Goal: Task Accomplishment & Management: Manage account settings

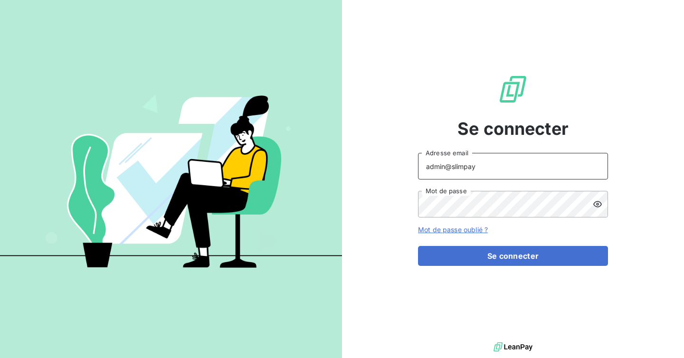
click at [475, 170] on input "admin@slimpay" at bounding box center [513, 166] width 190 height 27
type input "admin@mediastart"
click at [481, 244] on form "admin@mediastart Adresse email Mot de passe Mot de passe oublié ? Se connecter" at bounding box center [513, 209] width 190 height 113
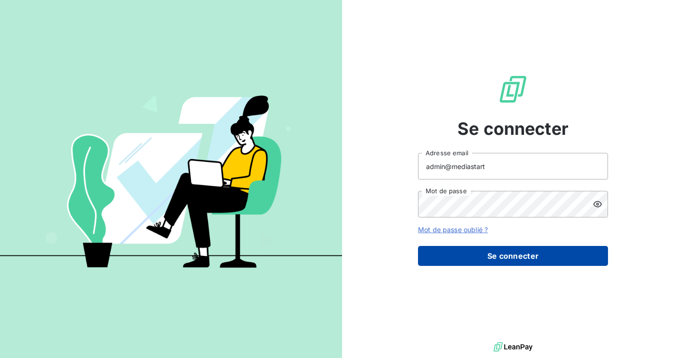
click at [476, 259] on button "Se connecter" at bounding box center [513, 256] width 190 height 20
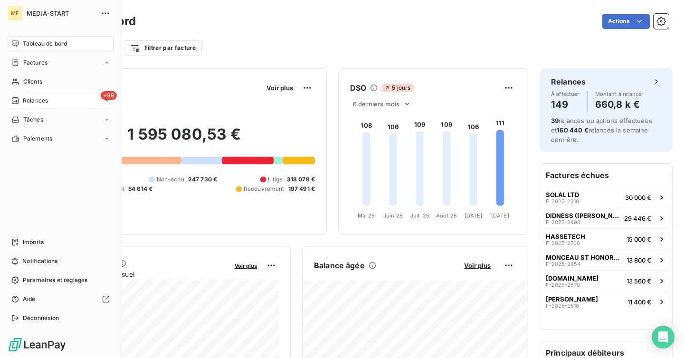
click at [47, 99] on span "Relances" at bounding box center [35, 100] width 25 height 9
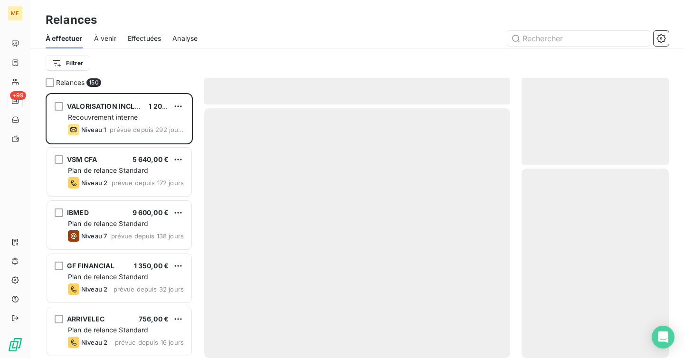
scroll to position [265, 147]
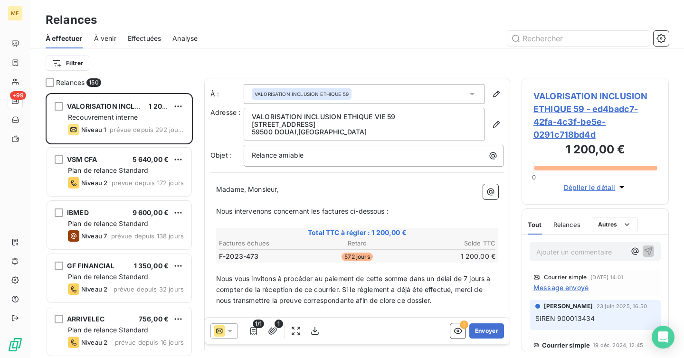
click at [143, 38] on span "Effectuées" at bounding box center [145, 38] width 34 height 9
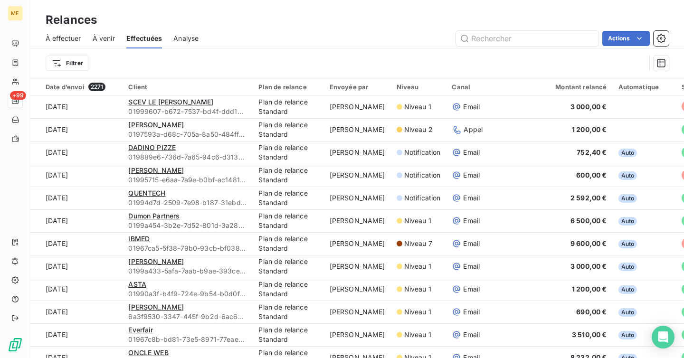
scroll to position [0, 164]
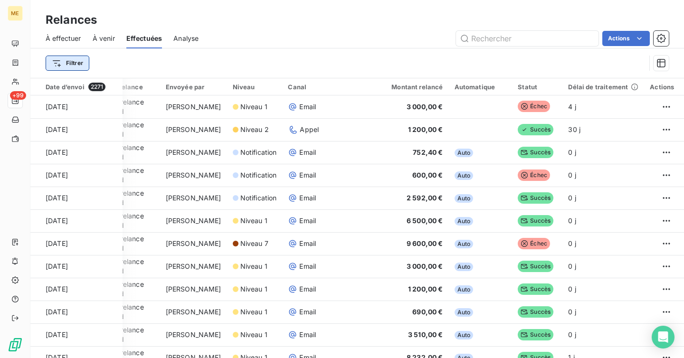
click at [72, 62] on html "ME +99 Relances À effectuer À venir Effectuées Analyse Actions Filtrer Date d’e…" at bounding box center [342, 179] width 684 height 358
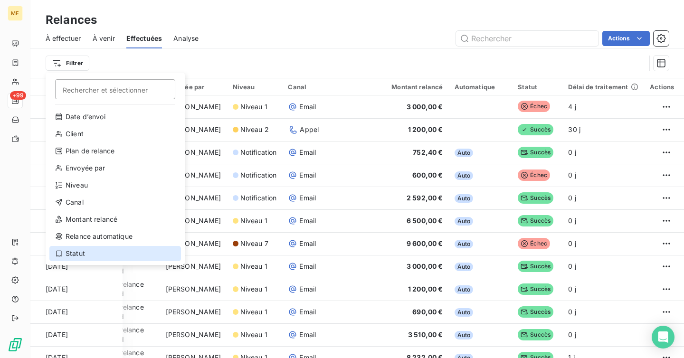
click at [96, 252] on div "Statut" at bounding box center [114, 253] width 131 height 15
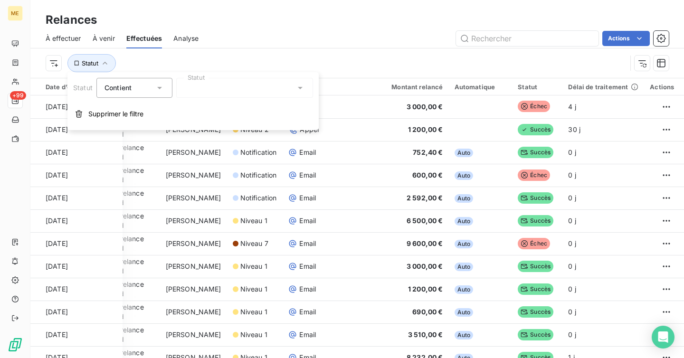
click at [215, 84] on div at bounding box center [244, 88] width 137 height 20
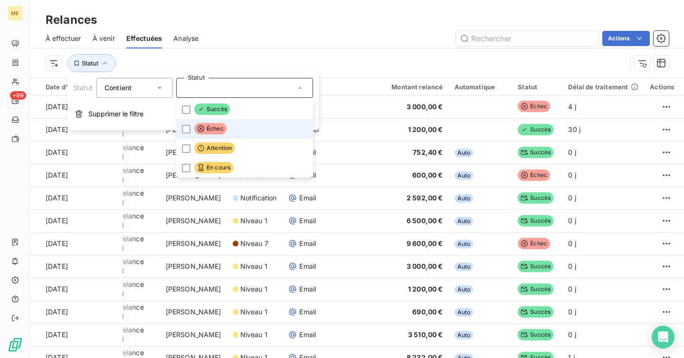
click at [202, 134] on div "Échec" at bounding box center [210, 129] width 32 height 12
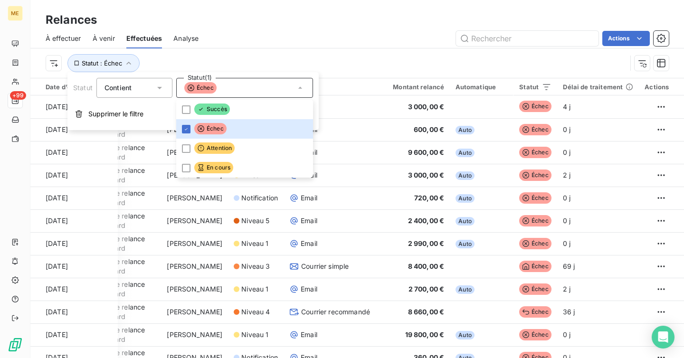
scroll to position [0, 151]
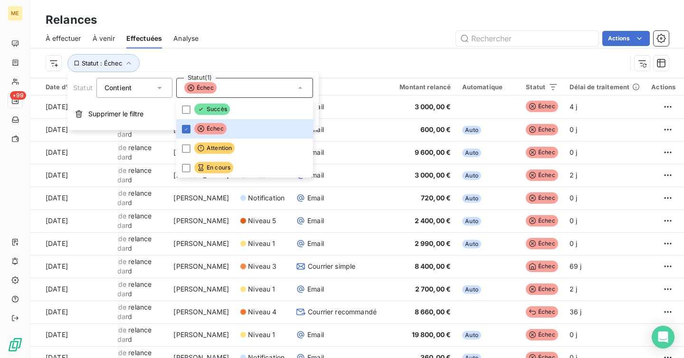
click at [274, 46] on div "À effectuer À venir Effectuées Analyse Actions" at bounding box center [356, 38] width 653 height 20
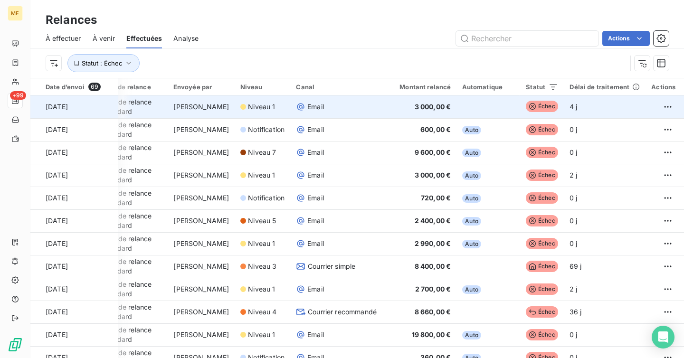
click at [348, 103] on div "Email" at bounding box center [336, 106] width 81 height 9
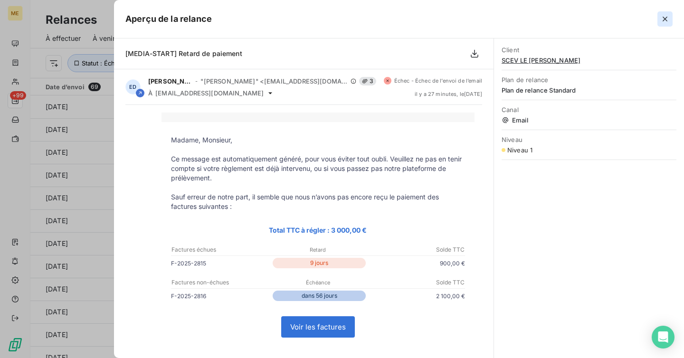
click at [663, 19] on icon "button" at bounding box center [664, 18] width 9 height 9
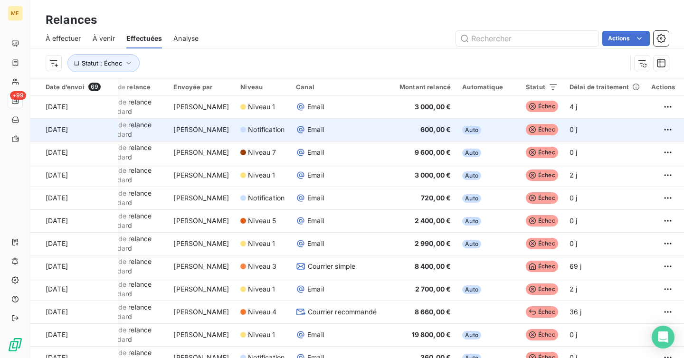
click at [351, 131] on div "Email" at bounding box center [336, 129] width 81 height 9
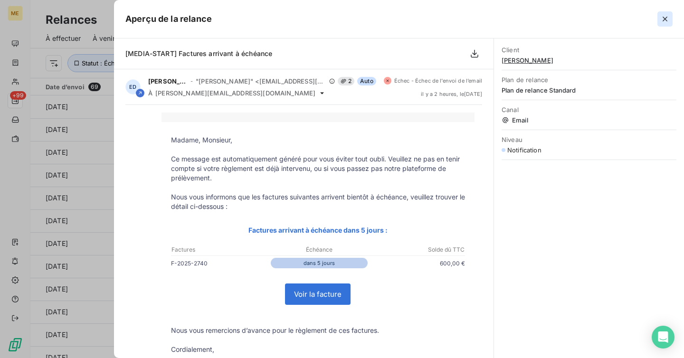
click at [664, 15] on icon "button" at bounding box center [664, 18] width 9 height 9
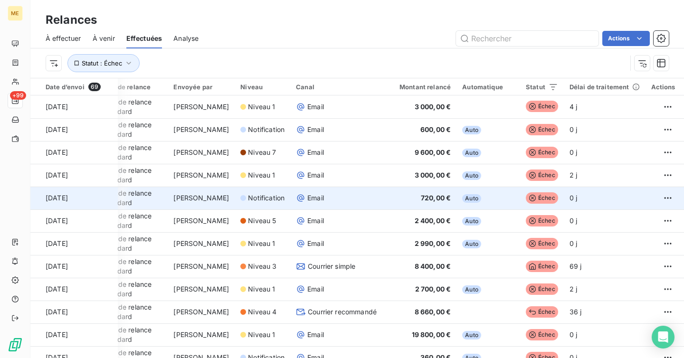
click at [385, 198] on td "720,00 €" at bounding box center [419, 198] width 74 height 23
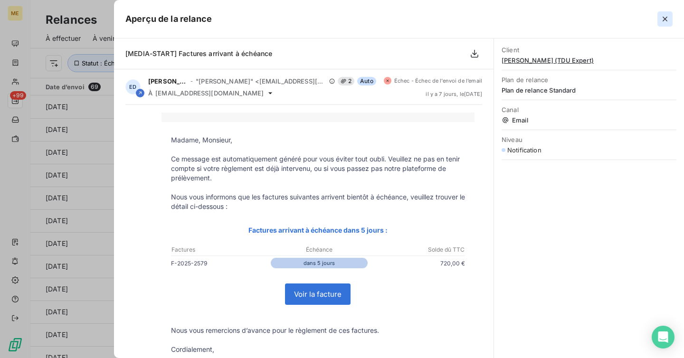
click at [666, 21] on icon "button" at bounding box center [664, 18] width 9 height 9
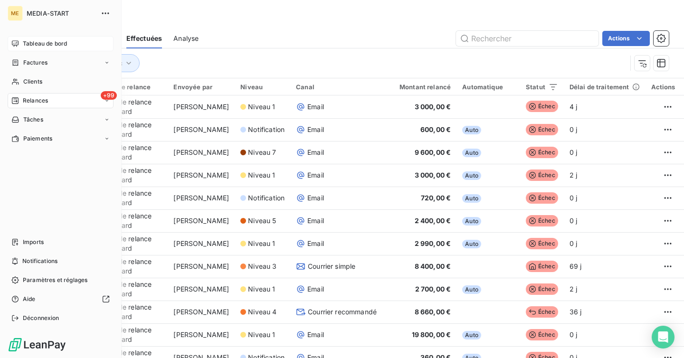
click at [22, 37] on div "Tableau de bord" at bounding box center [61, 43] width 106 height 15
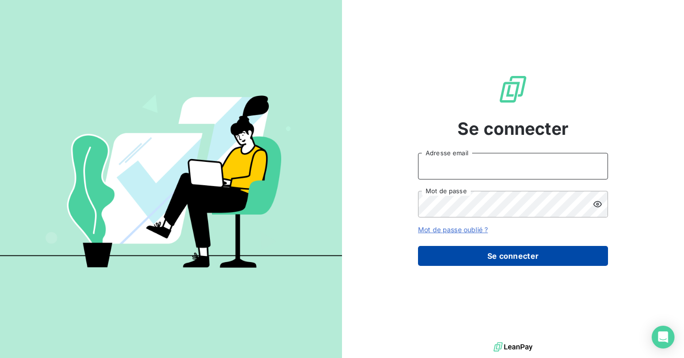
type input "admin@mediastart"
click at [473, 253] on button "Se connecter" at bounding box center [513, 256] width 190 height 20
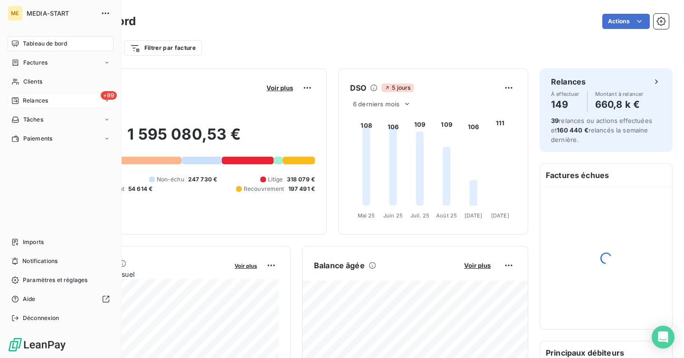
click at [33, 104] on span "Relances" at bounding box center [35, 100] width 25 height 9
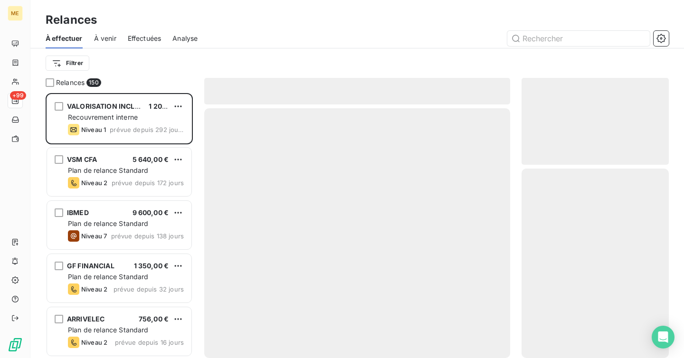
scroll to position [265, 147]
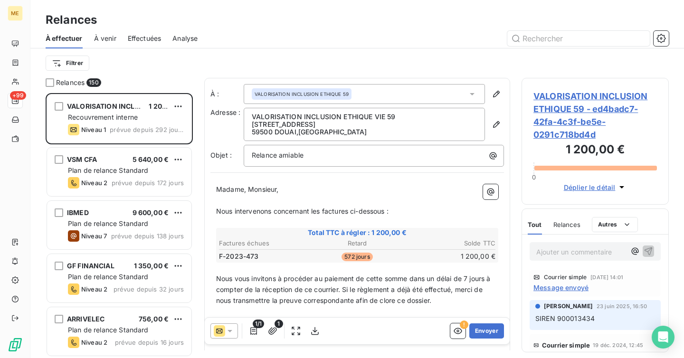
click at [205, 151] on div "À : VALORISATION INCLUSION ETHIQUE 59 Adresse : VALORISATION INCLUSION ETHIQUE …" at bounding box center [357, 333] width 306 height 511
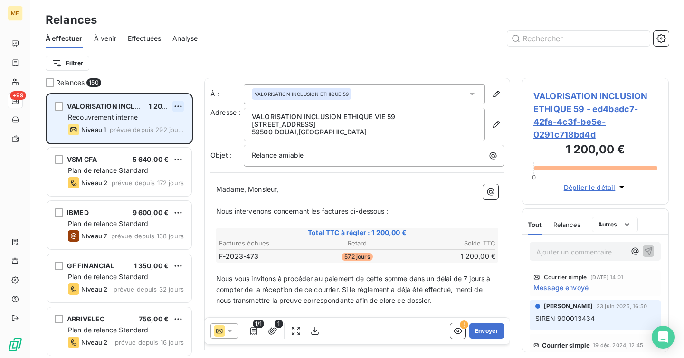
click at [179, 104] on html "ME +99 Relances À effectuer À venir Effectuées Analyse Filtrer Relances 150 VAL…" at bounding box center [342, 179] width 684 height 358
